Goal: Information Seeking & Learning: Learn about a topic

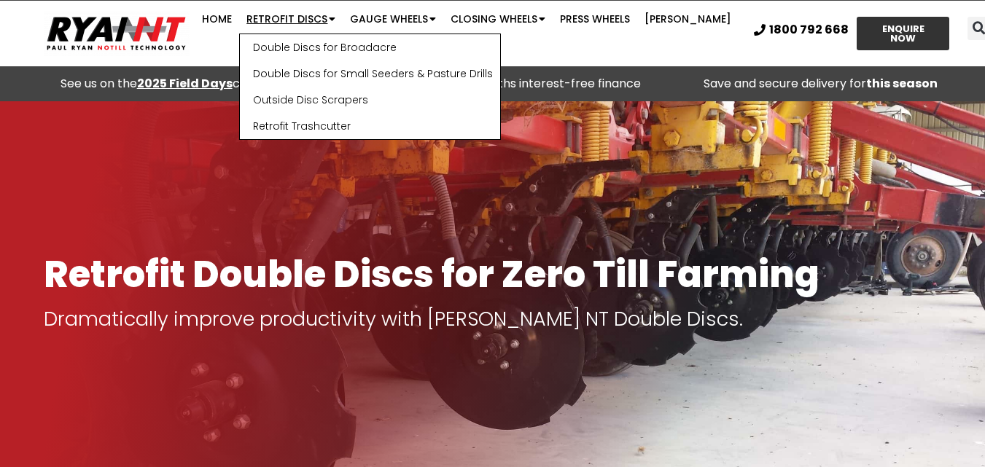
click at [306, 15] on link "Retrofit Discs" at bounding box center [291, 18] width 104 height 29
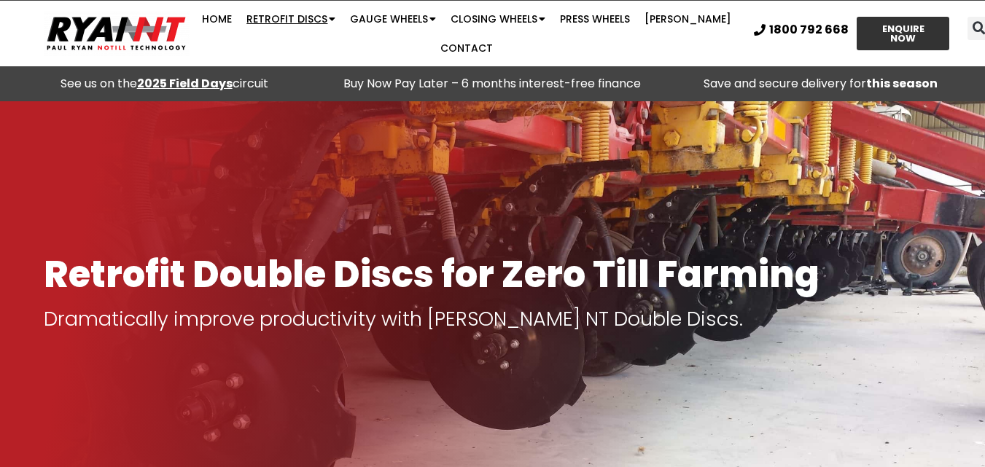
click at [306, 15] on link "Retrofit Discs" at bounding box center [291, 18] width 104 height 29
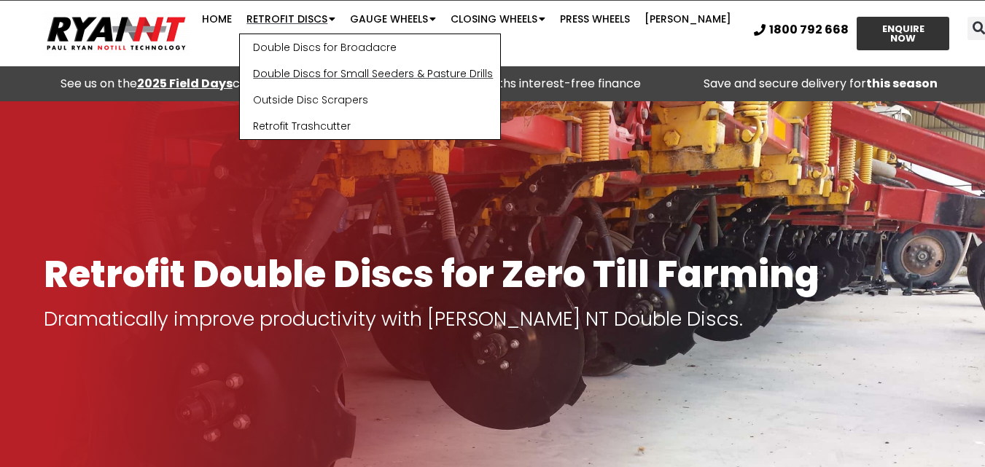
click at [328, 72] on link "Double Discs for Small Seeders & Pasture Drills" at bounding box center [370, 74] width 260 height 26
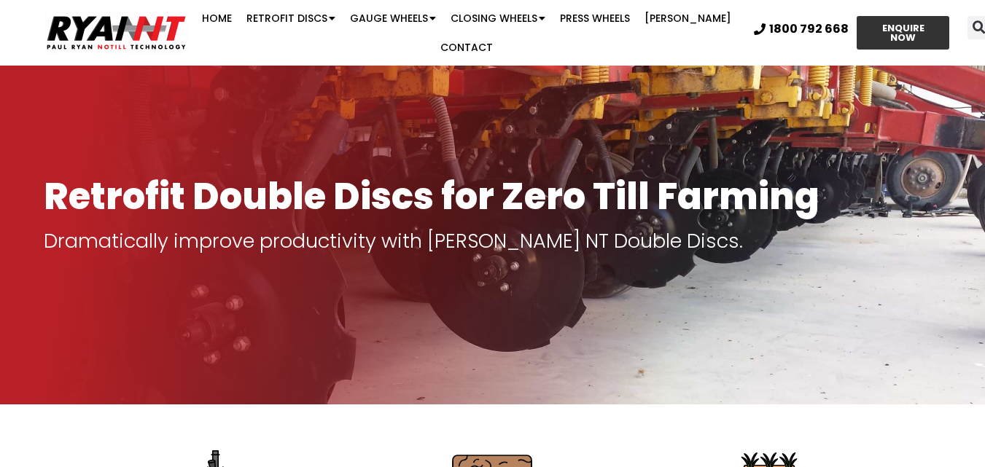
scroll to position [73, 0]
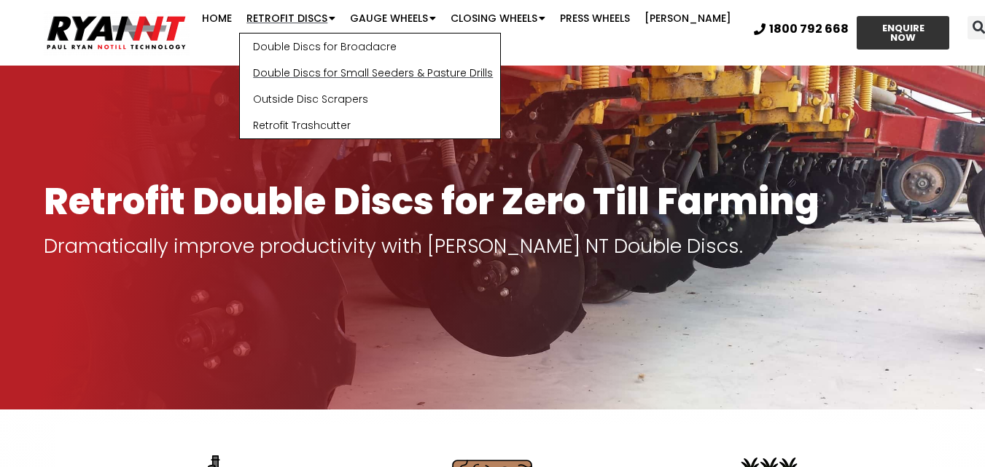
click at [343, 73] on link "Double Discs for Small Seeders & Pasture Drills" at bounding box center [370, 73] width 260 height 26
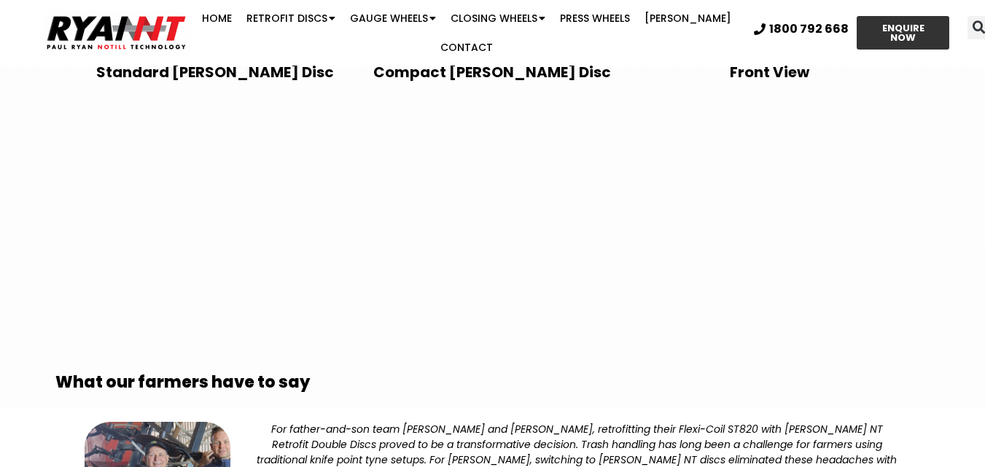
scroll to position [2698, 0]
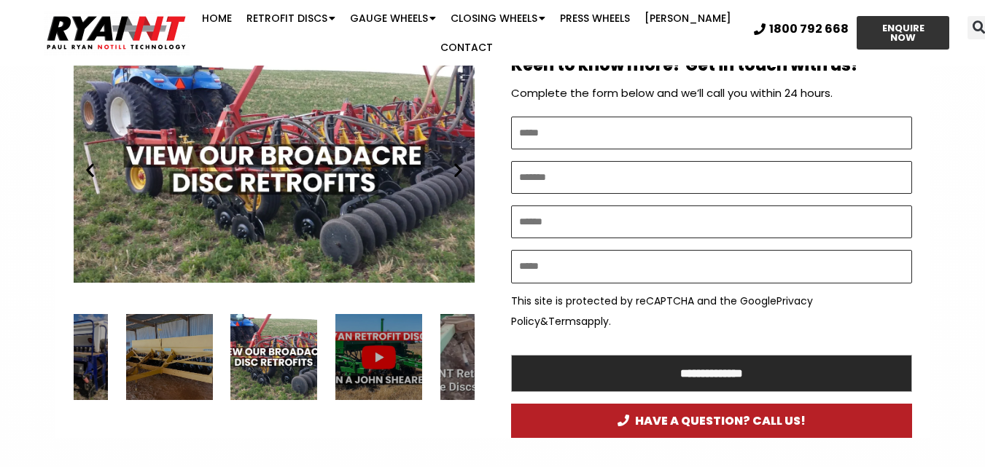
scroll to position [801, 0]
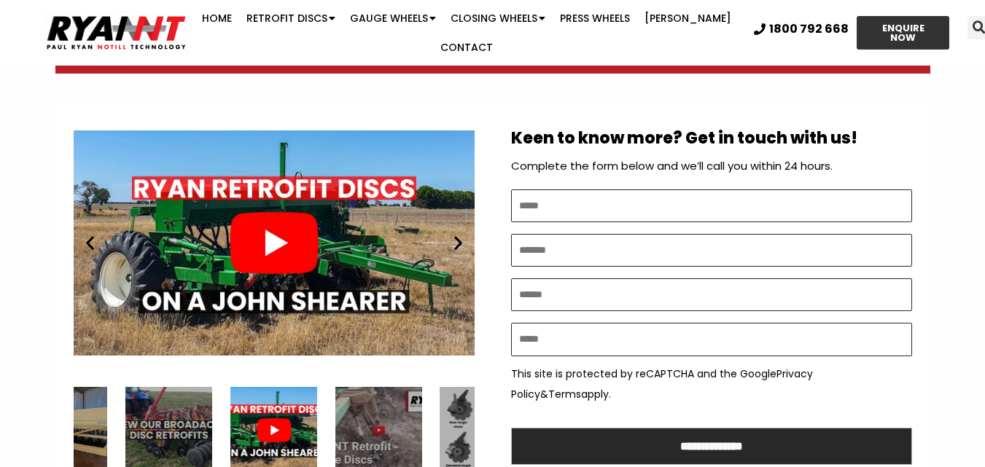
click at [454, 234] on icon "Next slide" at bounding box center [458, 243] width 18 height 18
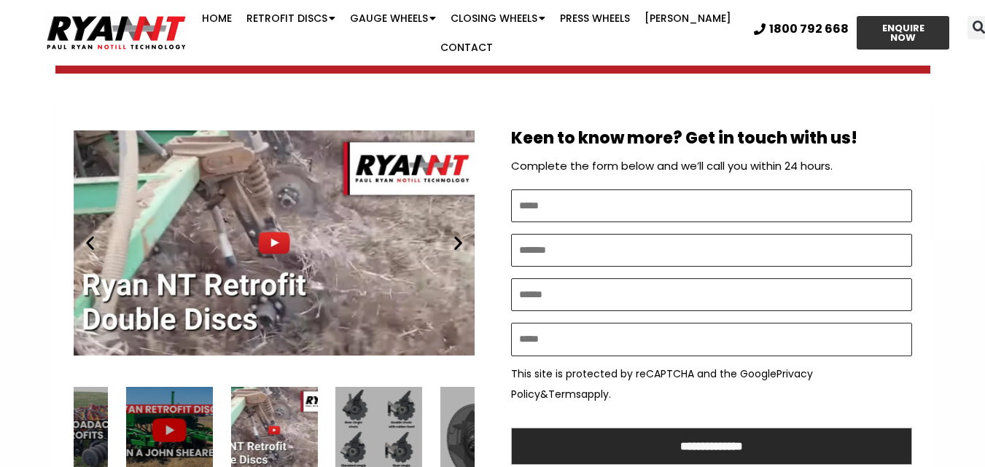
click at [454, 234] on icon "Next slide" at bounding box center [458, 243] width 18 height 18
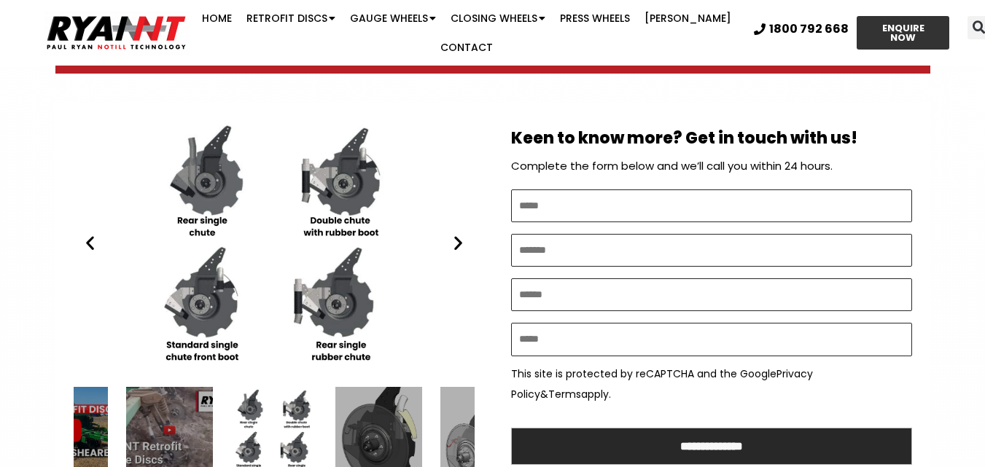
click at [454, 234] on icon "Next slide" at bounding box center [458, 243] width 18 height 18
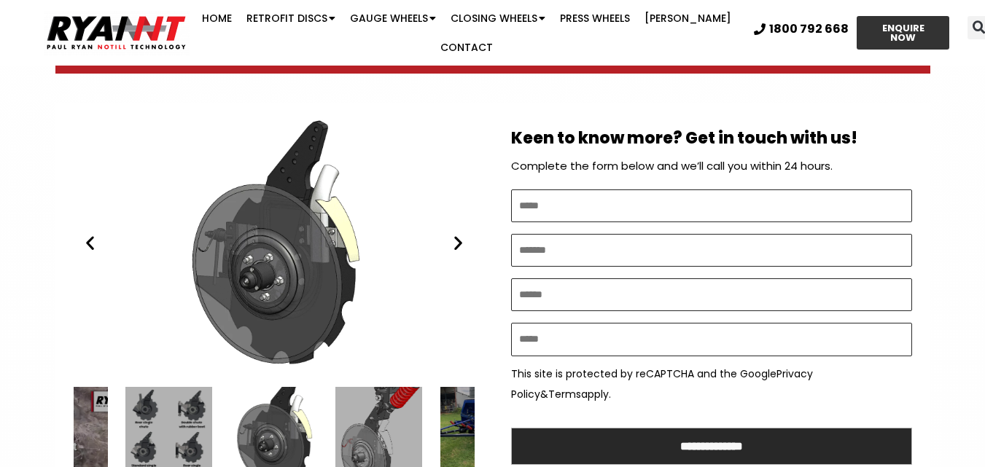
click at [454, 234] on icon "Next slide" at bounding box center [458, 243] width 18 height 18
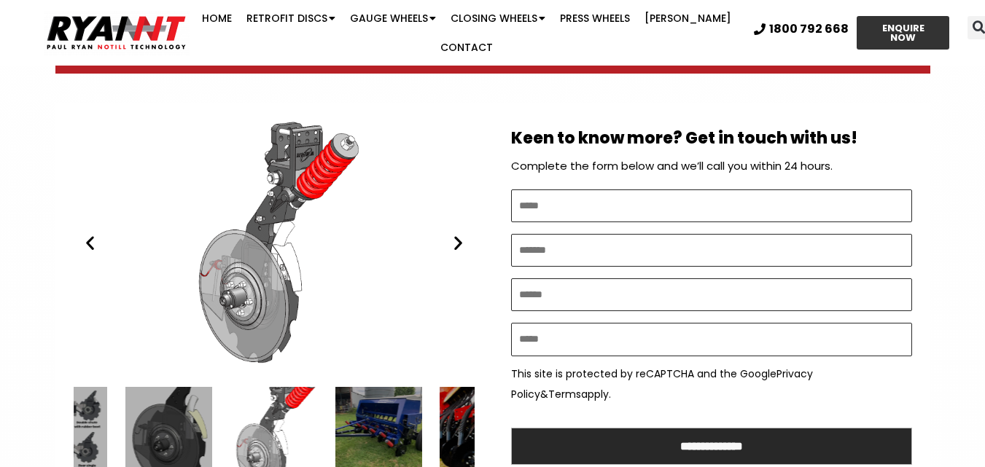
click at [454, 234] on icon "Next slide" at bounding box center [458, 243] width 18 height 18
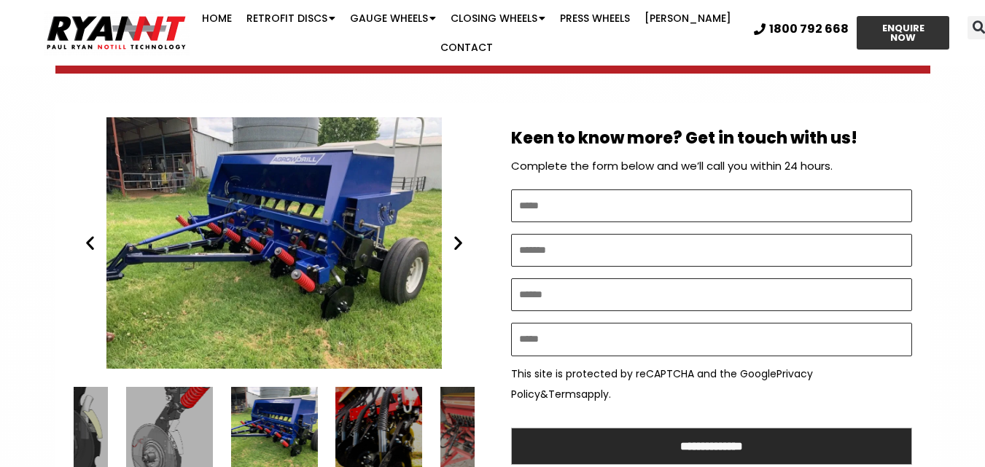
click at [268, 388] on div "RYAN NT Agrowdrill Retrofit Double Discs small farm disc seeder bar" at bounding box center [273, 430] width 87 height 87
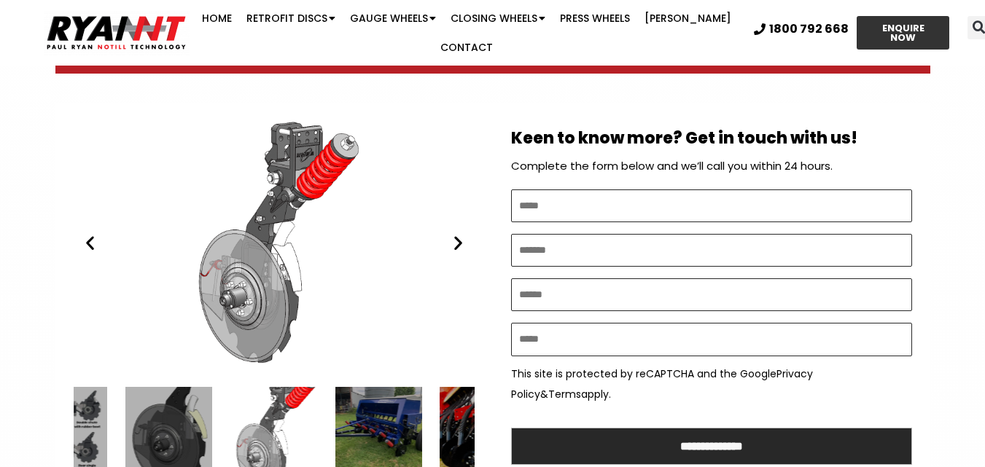
click at [365, 397] on div "6 / 15" at bounding box center [378, 430] width 87 height 87
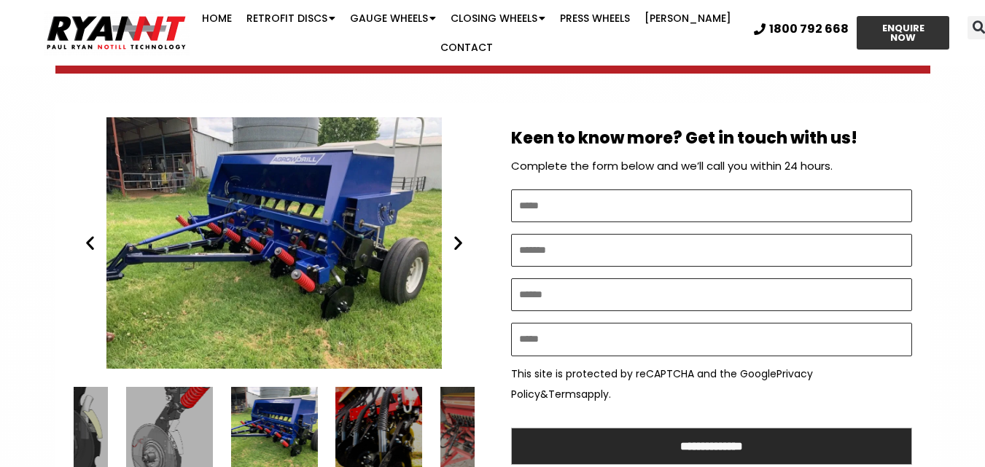
click at [306, 211] on div "RYAN NT Agrowdrill Retrofit Double Discs small farm disc seeder bar" at bounding box center [274, 243] width 401 height 252
click at [458, 234] on icon "Next slide" at bounding box center [458, 243] width 18 height 18
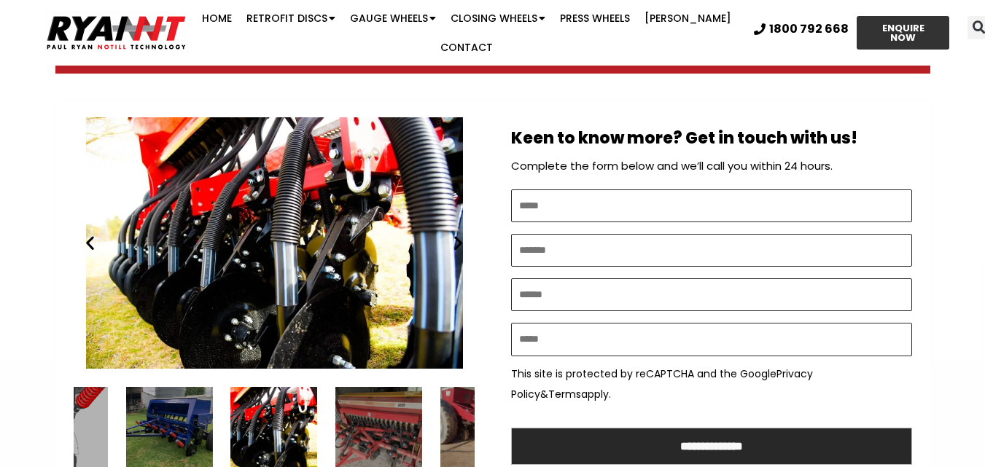
click at [458, 234] on icon "Next slide" at bounding box center [458, 243] width 18 height 18
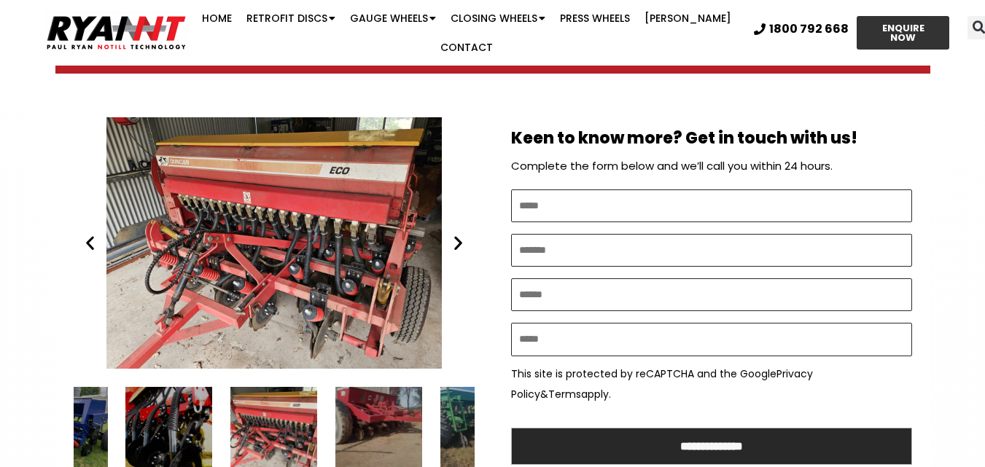
click at [453, 234] on icon "Next slide" at bounding box center [458, 243] width 18 height 18
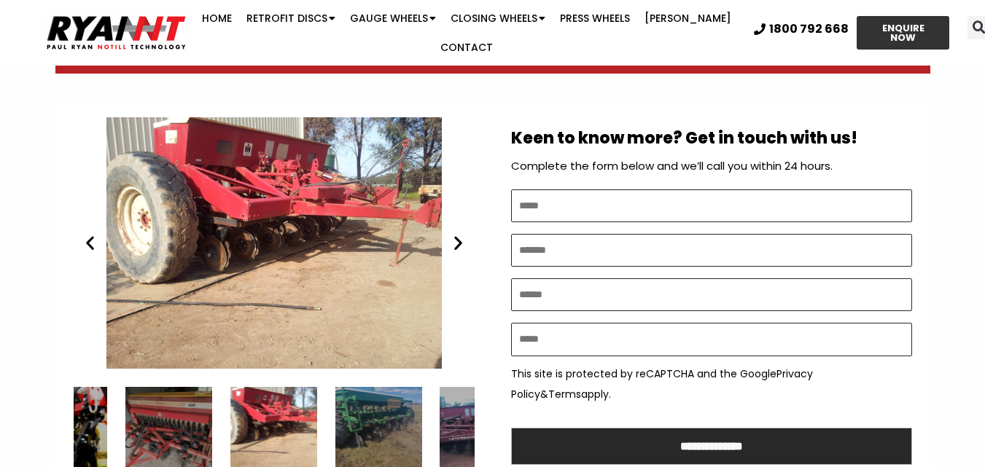
click at [456, 234] on icon "Next slide" at bounding box center [458, 243] width 18 height 18
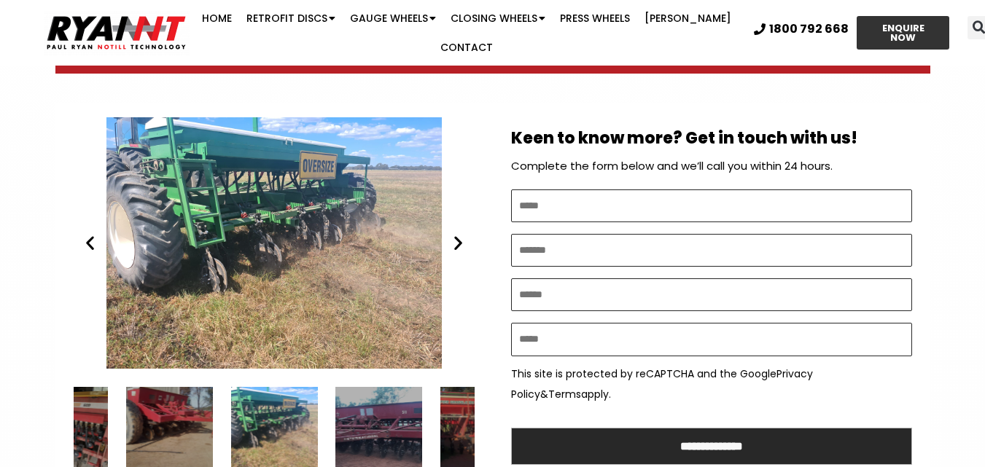
click at [456, 234] on icon "Next slide" at bounding box center [458, 243] width 18 height 18
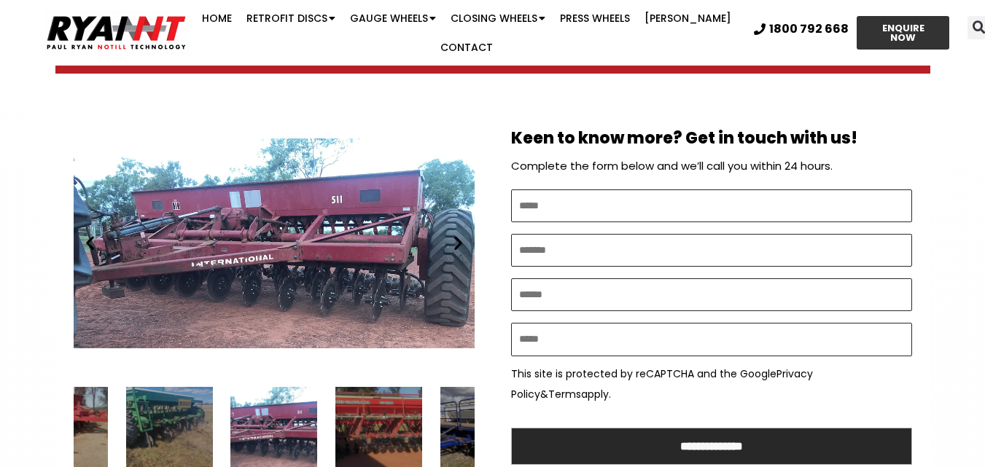
click at [456, 234] on icon "Next slide" at bounding box center [458, 243] width 18 height 18
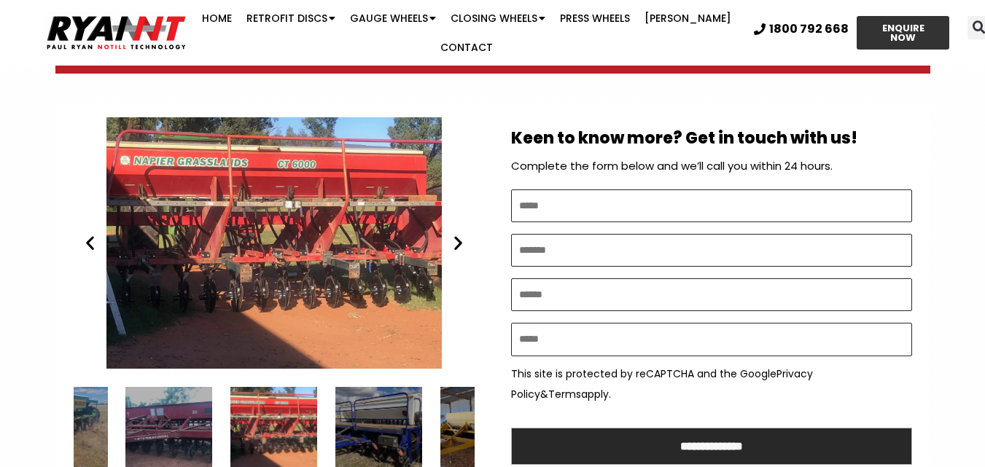
click at [456, 234] on icon "Next slide" at bounding box center [458, 243] width 18 height 18
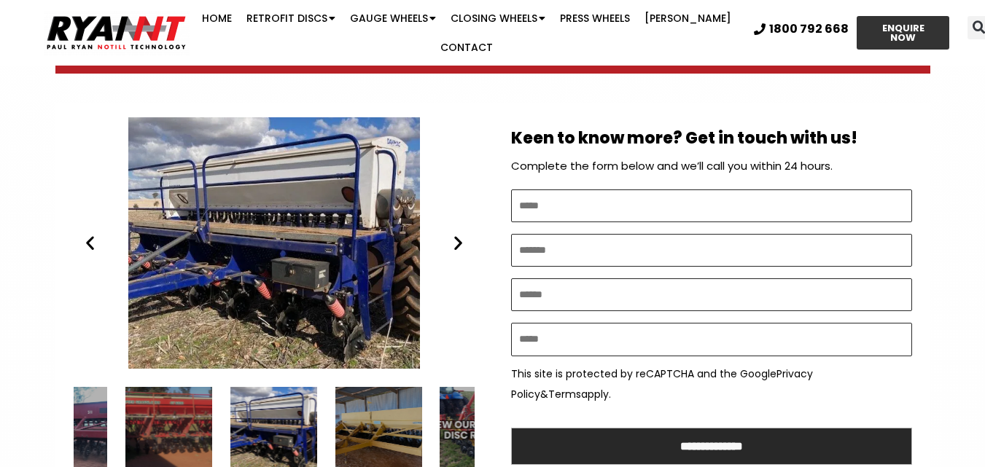
click at [456, 234] on icon "Next slide" at bounding box center [458, 243] width 18 height 18
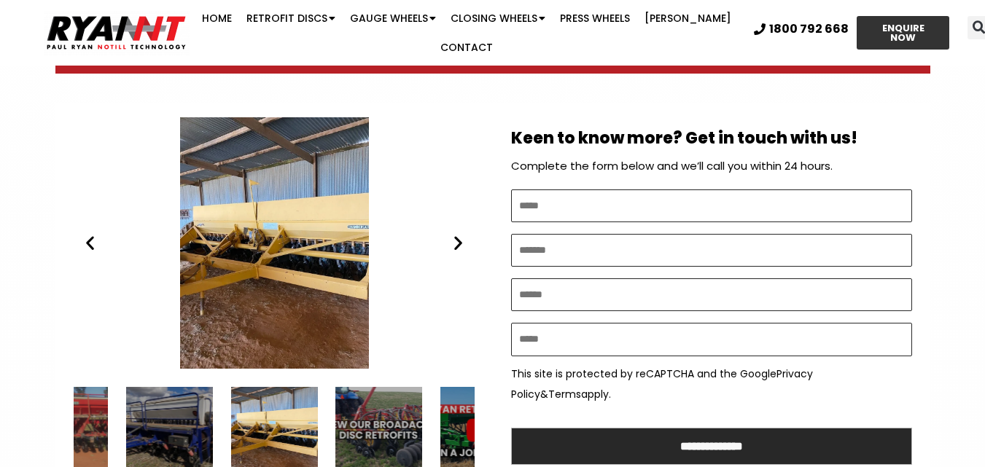
click at [453, 234] on icon "Next slide" at bounding box center [458, 243] width 18 height 18
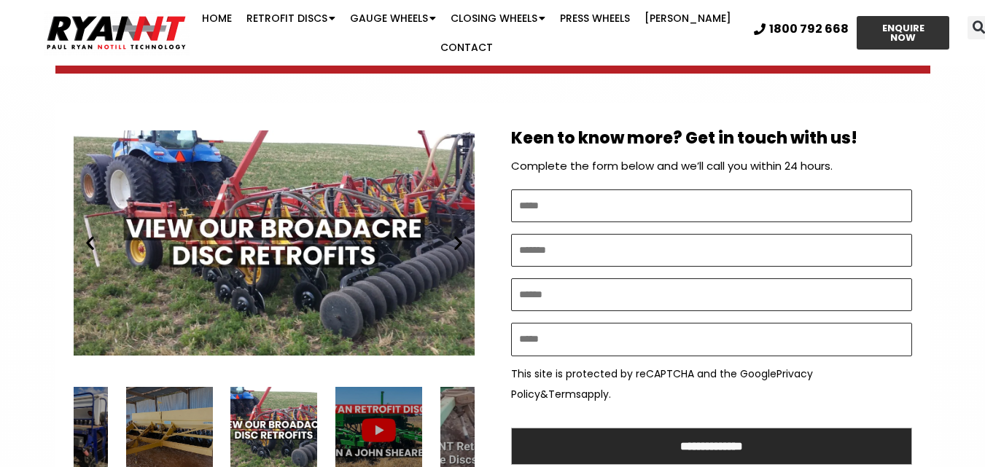
click at [453, 234] on icon "Next slide" at bounding box center [458, 243] width 18 height 18
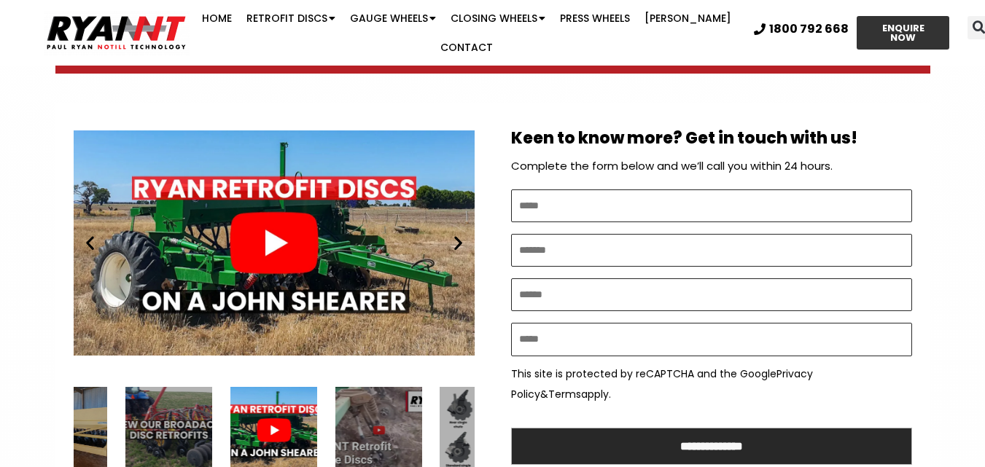
click at [453, 234] on icon "Next slide" at bounding box center [458, 243] width 18 height 18
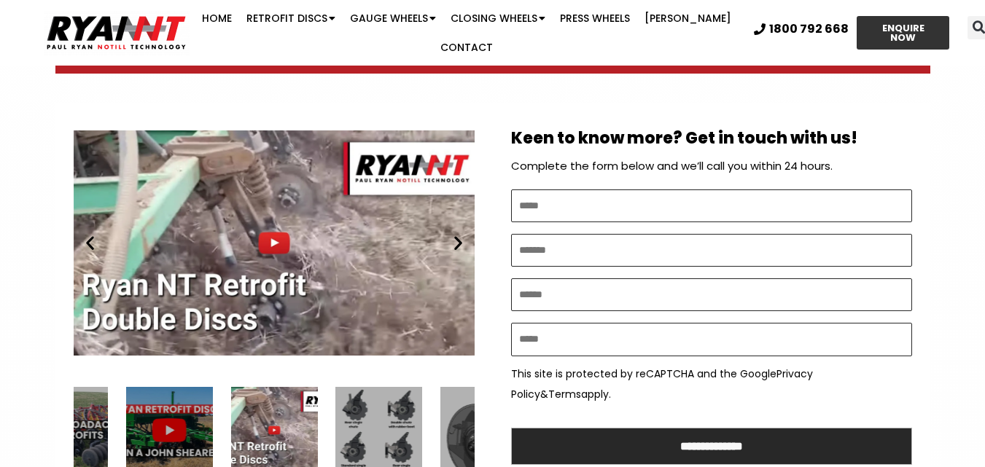
click at [453, 234] on icon "Next slide" at bounding box center [458, 243] width 18 height 18
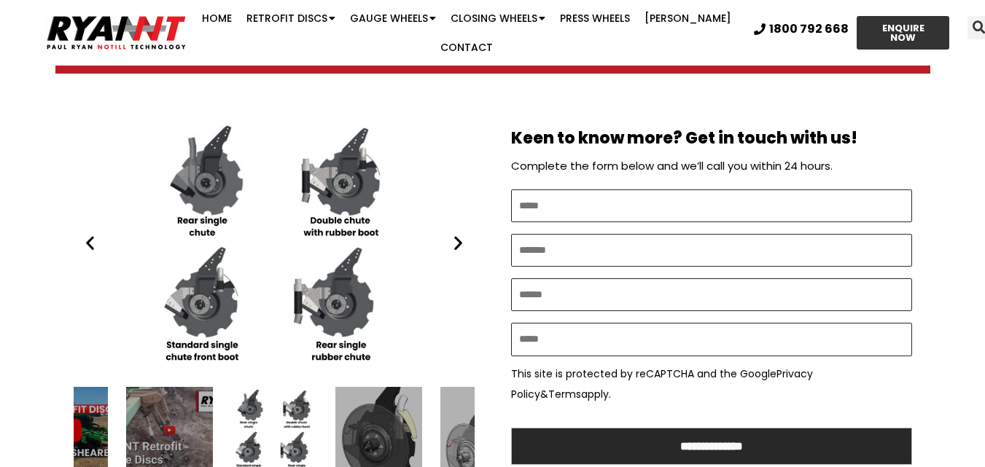
click at [453, 234] on icon "Next slide" at bounding box center [458, 243] width 18 height 18
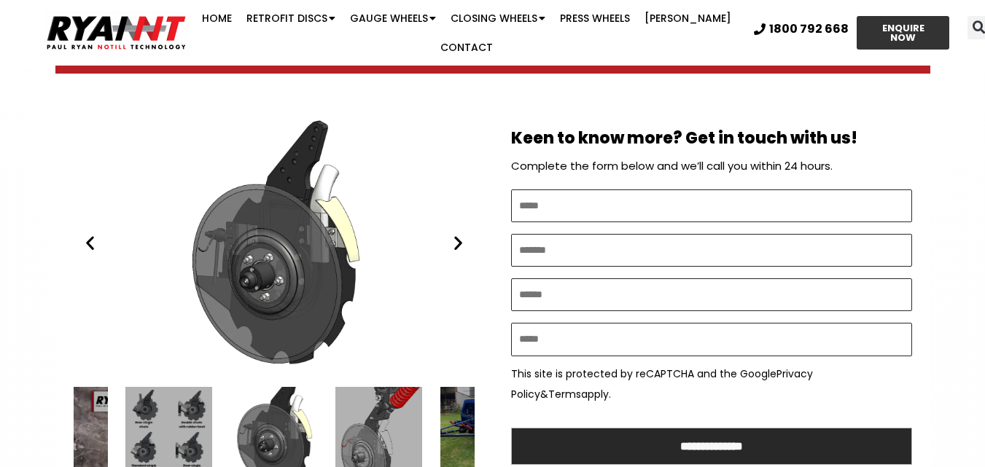
click at [453, 234] on icon "Next slide" at bounding box center [458, 243] width 18 height 18
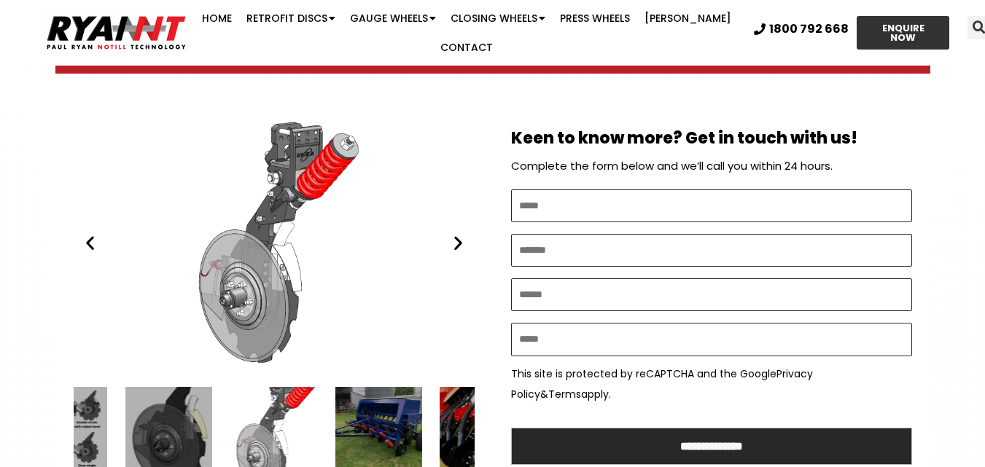
click at [453, 234] on icon "Next slide" at bounding box center [458, 243] width 18 height 18
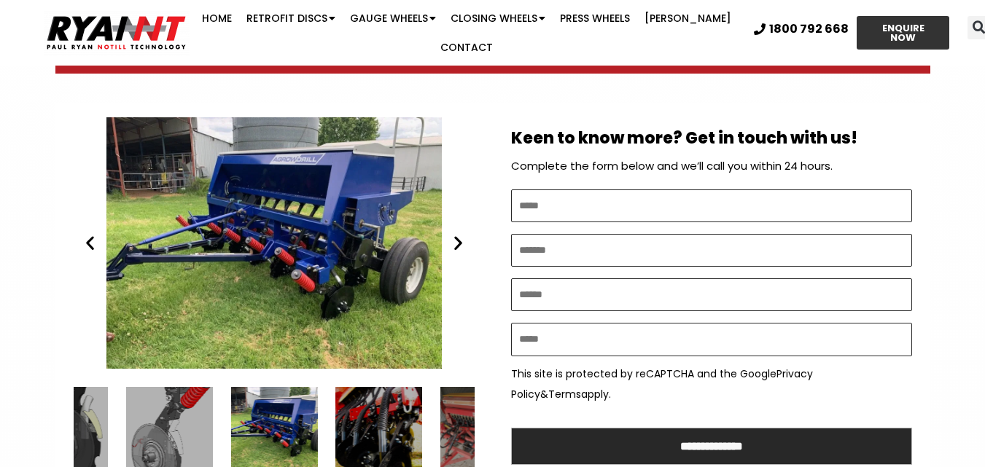
click at [453, 234] on icon "Next slide" at bounding box center [458, 243] width 18 height 18
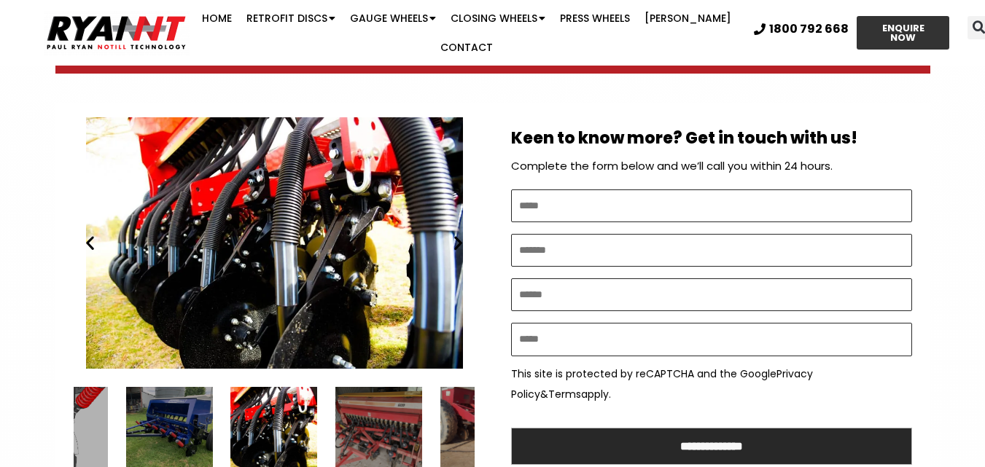
click at [453, 234] on icon "Next slide" at bounding box center [458, 243] width 18 height 18
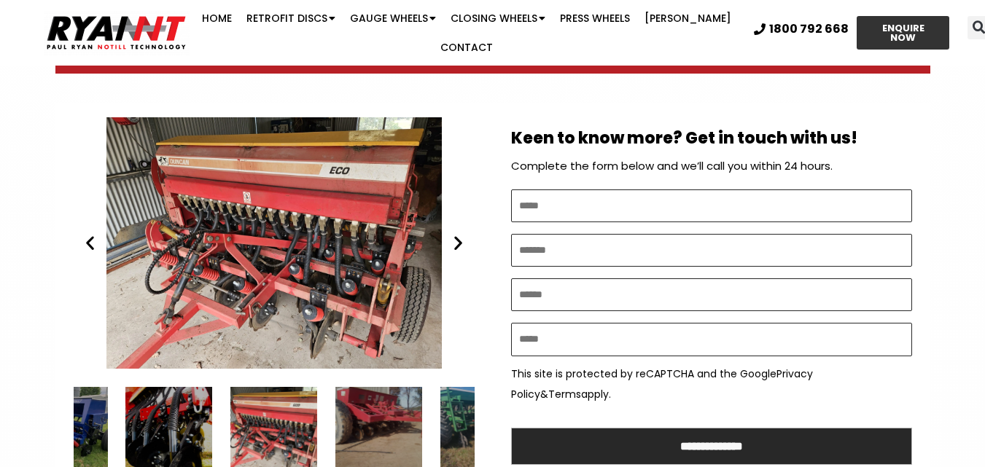
click at [453, 234] on icon "Next slide" at bounding box center [458, 243] width 18 height 18
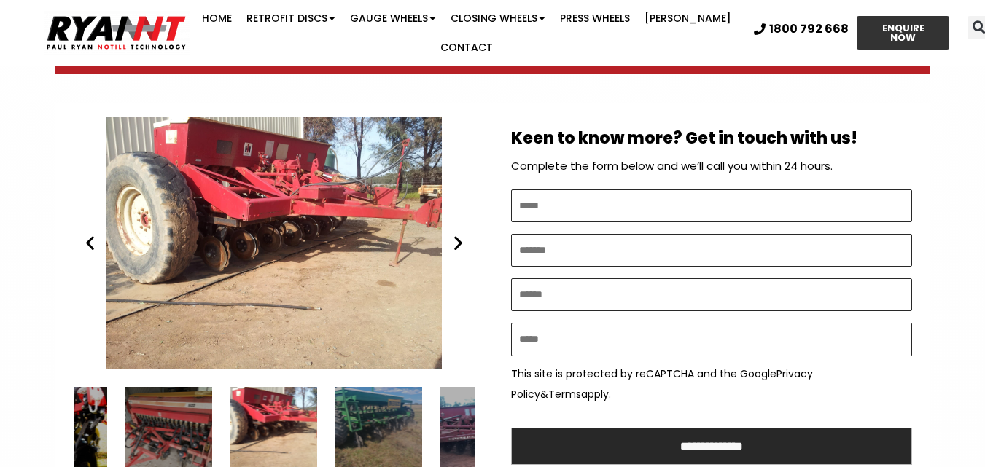
click at [453, 234] on icon "Next slide" at bounding box center [458, 243] width 18 height 18
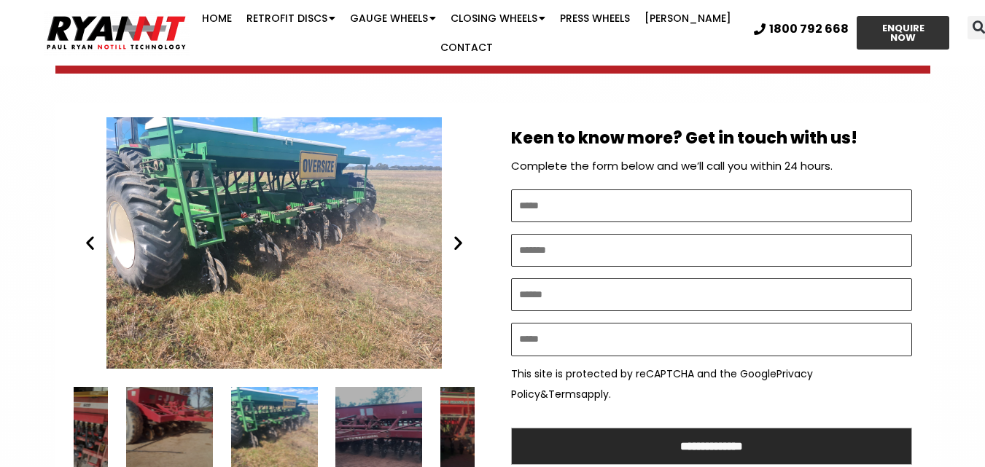
click at [453, 234] on icon "Next slide" at bounding box center [458, 243] width 18 height 18
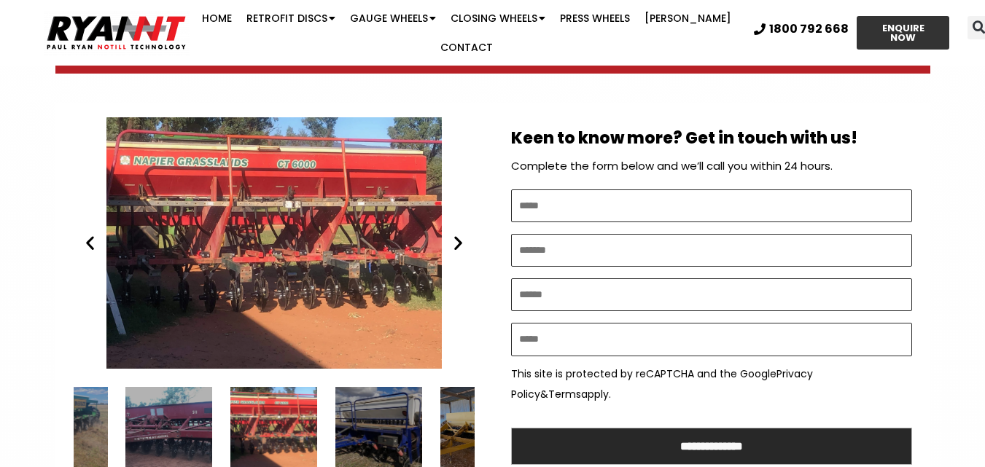
click at [91, 234] on icon "Previous slide" at bounding box center [90, 243] width 18 height 18
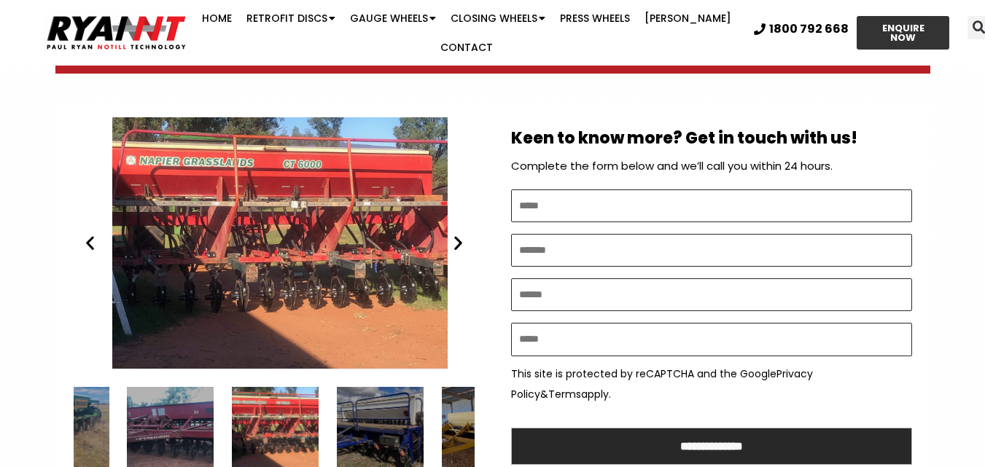
click at [187, 399] on div "11 / 15" at bounding box center [170, 430] width 87 height 87
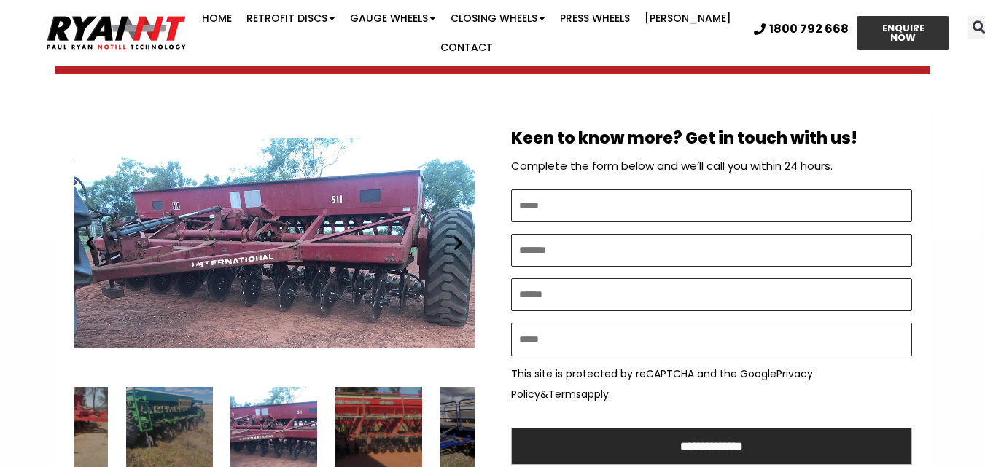
click at [454, 234] on icon "Next slide" at bounding box center [458, 243] width 18 height 18
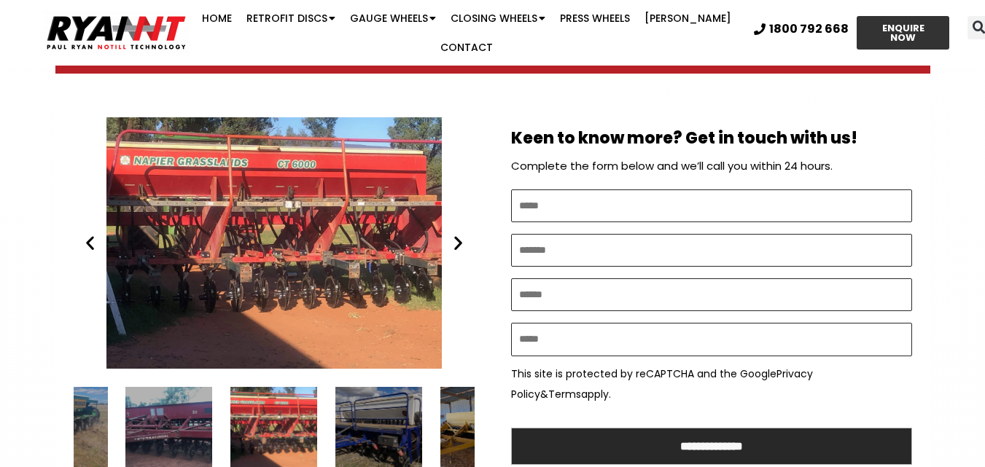
click at [454, 234] on icon "Next slide" at bounding box center [458, 243] width 18 height 18
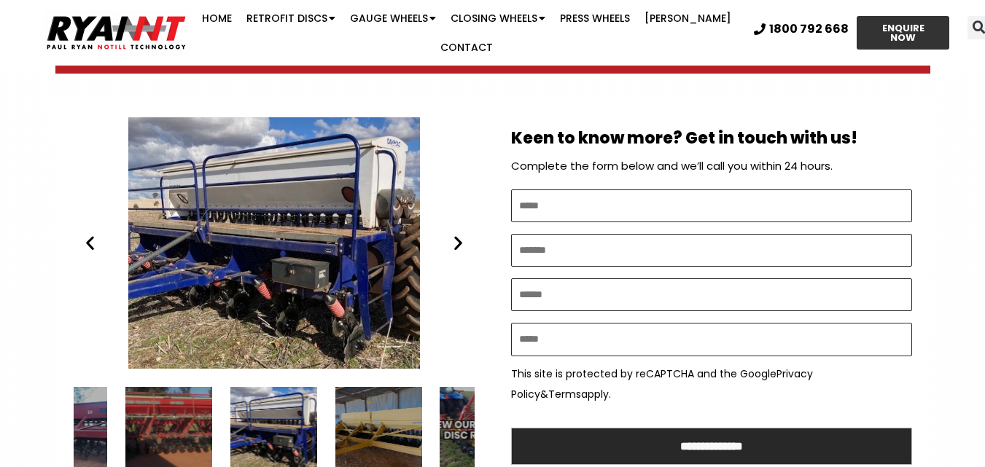
click at [456, 234] on icon "Next slide" at bounding box center [458, 243] width 18 height 18
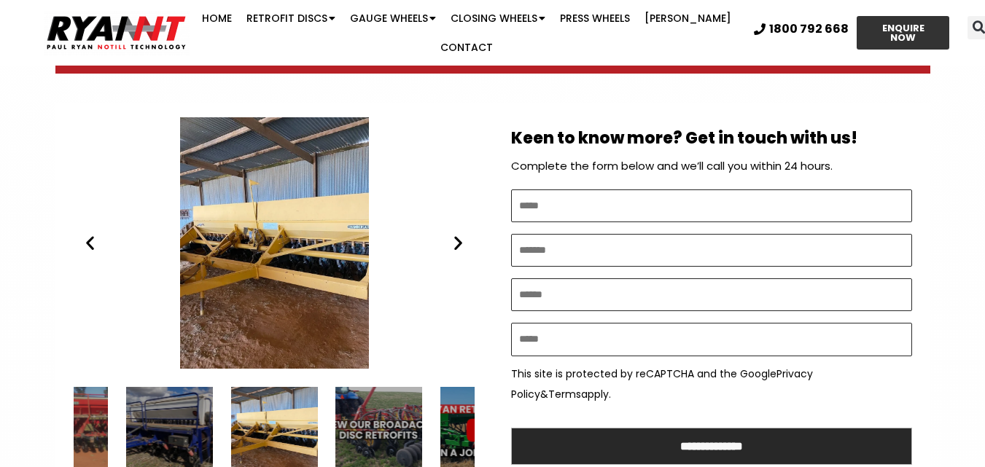
click at [456, 234] on icon "Next slide" at bounding box center [458, 243] width 18 height 18
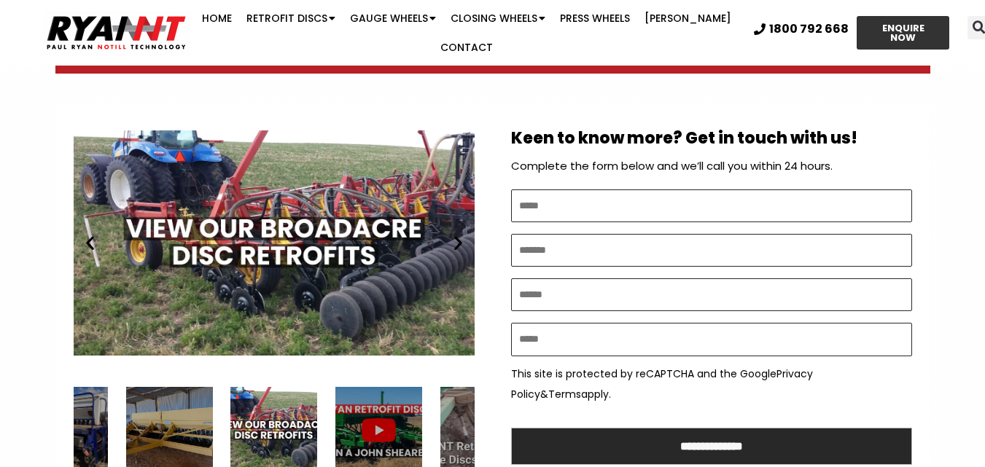
click at [456, 234] on icon "Next slide" at bounding box center [458, 243] width 18 height 18
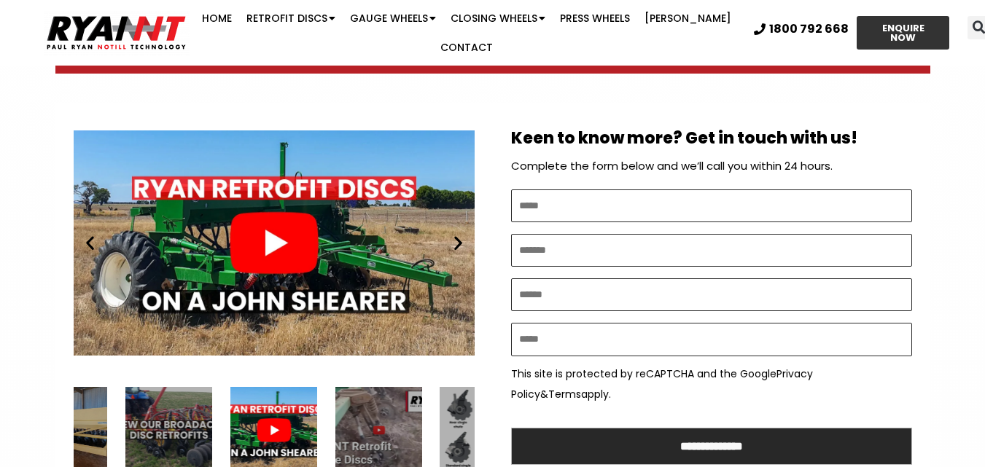
click at [274, 212] on div "Play" at bounding box center [273, 243] width 401 height 252
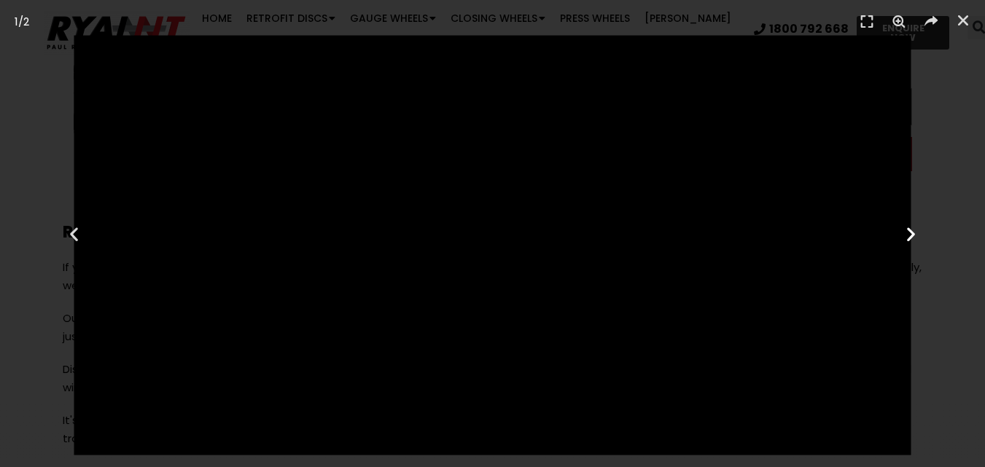
scroll to position [1166, 0]
click at [909, 233] on icon "Next slide" at bounding box center [911, 234] width 18 height 18
click at [960, 19] on icon "Close (Esc)" at bounding box center [963, 20] width 15 height 15
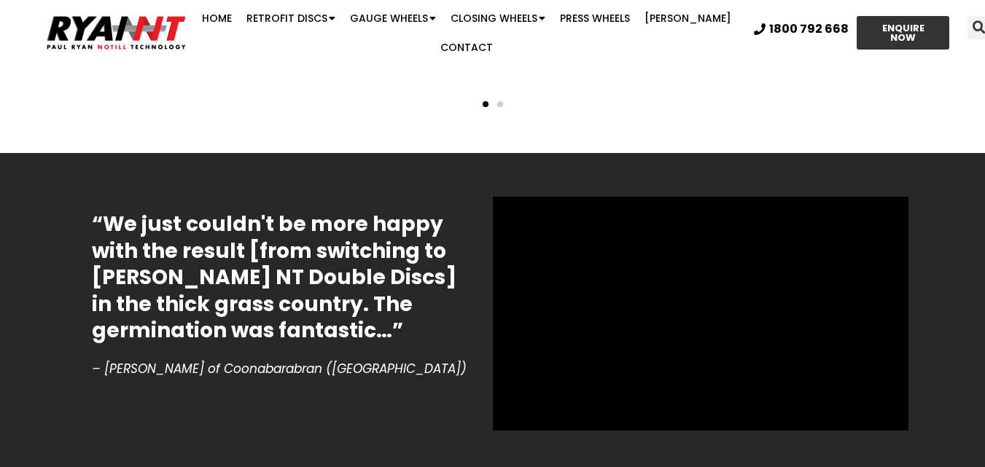
scroll to position [3500, 0]
